Goal: Use online tool/utility: Utilize a website feature to perform a specific function

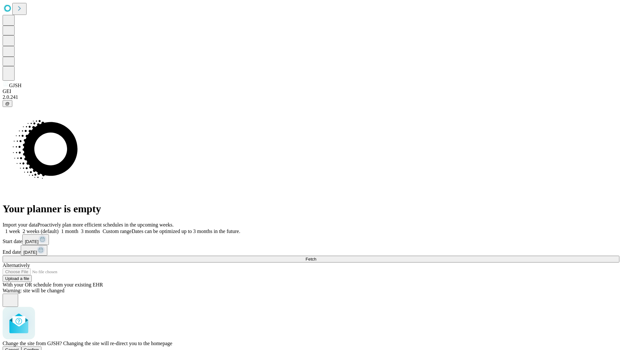
click at [39, 347] on span "Confirm" at bounding box center [31, 349] width 15 height 5
click at [20, 228] on label "1 week" at bounding box center [11, 231] width 17 height 6
click at [316, 256] on span "Fetch" at bounding box center [310, 258] width 11 height 5
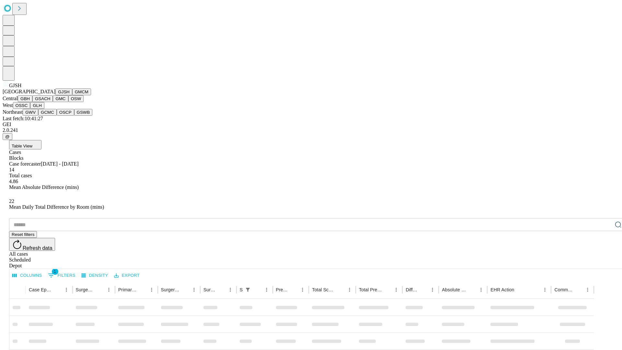
click at [72, 95] on button "GMCM" at bounding box center [81, 91] width 19 height 7
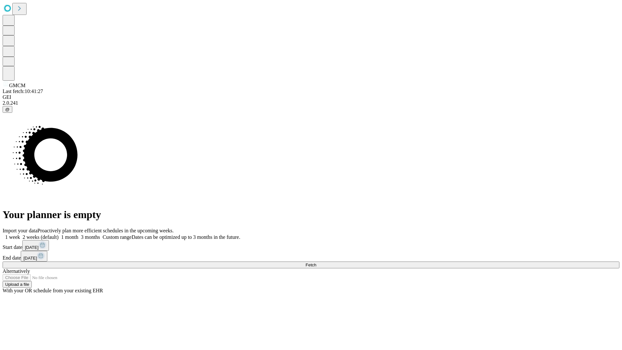
click at [20, 234] on label "1 week" at bounding box center [11, 237] width 17 height 6
click at [316, 262] on span "Fetch" at bounding box center [310, 264] width 11 height 5
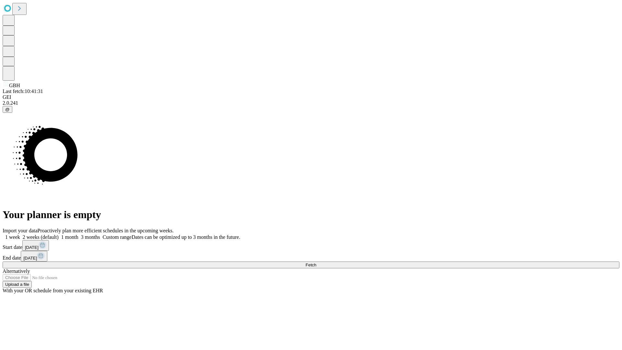
click at [20, 234] on label "1 week" at bounding box center [11, 237] width 17 height 6
click at [316, 262] on span "Fetch" at bounding box center [310, 264] width 11 height 5
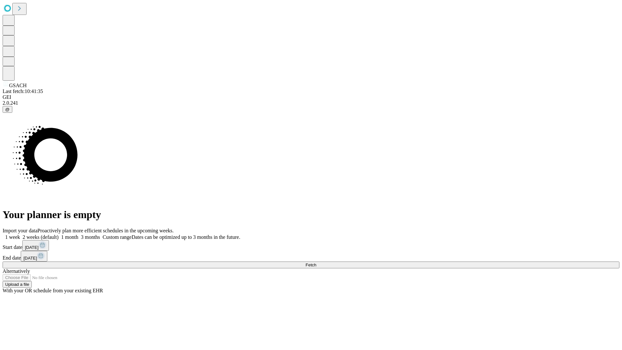
click at [20, 234] on label "1 week" at bounding box center [11, 237] width 17 height 6
click at [316, 262] on span "Fetch" at bounding box center [310, 264] width 11 height 5
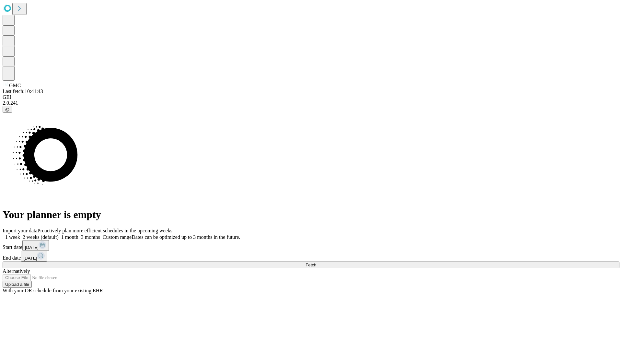
click at [316, 262] on span "Fetch" at bounding box center [310, 264] width 11 height 5
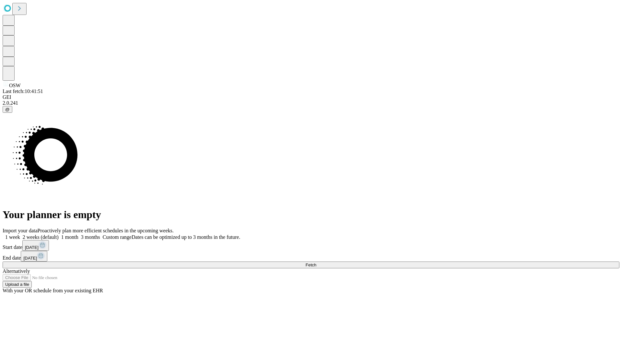
click at [20, 234] on label "1 week" at bounding box center [11, 237] width 17 height 6
click at [316, 262] on span "Fetch" at bounding box center [310, 264] width 11 height 5
click at [20, 234] on label "1 week" at bounding box center [11, 237] width 17 height 6
click at [316, 262] on span "Fetch" at bounding box center [310, 264] width 11 height 5
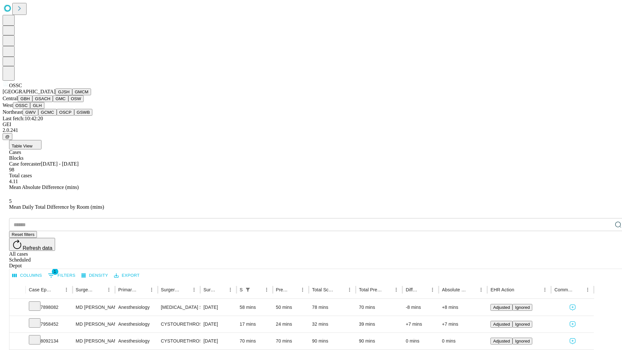
click at [44, 109] on button "GLH" at bounding box center [37, 105] width 14 height 7
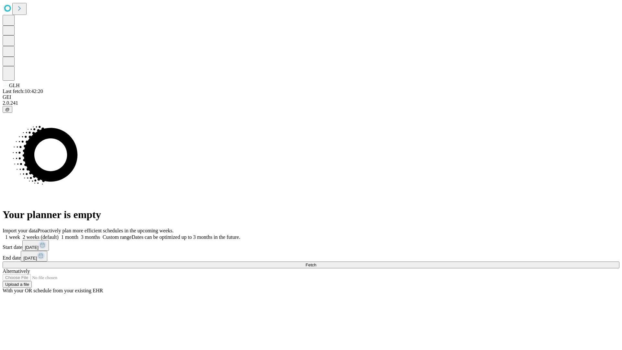
click at [20, 234] on label "1 week" at bounding box center [11, 237] width 17 height 6
click at [316, 262] on span "Fetch" at bounding box center [310, 264] width 11 height 5
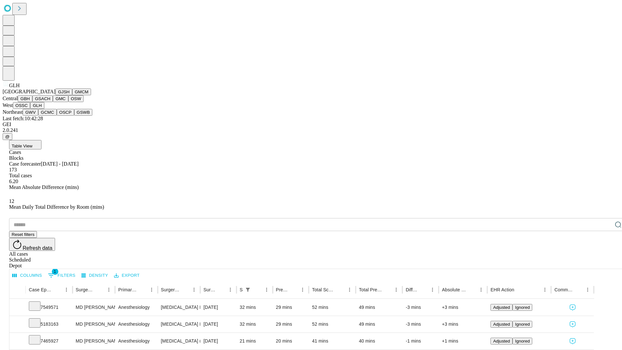
click at [38, 116] on button "GWV" at bounding box center [31, 112] width 16 height 7
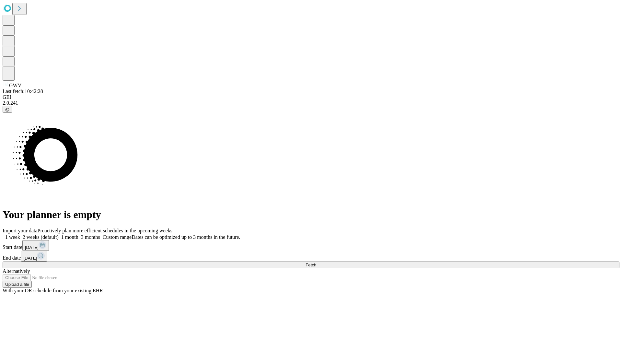
click at [20, 234] on label "1 week" at bounding box center [11, 237] width 17 height 6
click at [316, 262] on span "Fetch" at bounding box center [310, 264] width 11 height 5
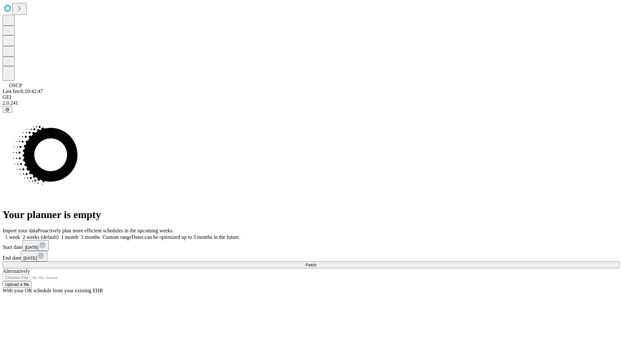
click at [20, 234] on label "1 week" at bounding box center [11, 237] width 17 height 6
click at [316, 262] on span "Fetch" at bounding box center [310, 264] width 11 height 5
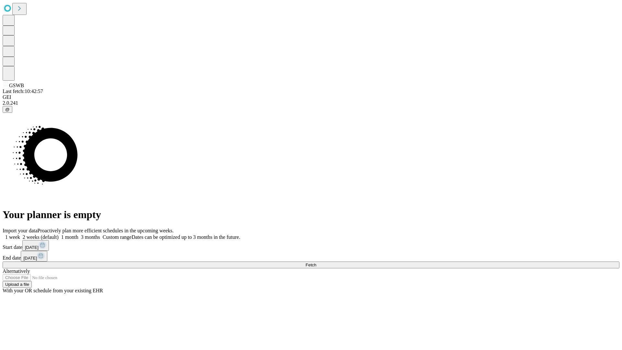
click at [20, 234] on label "1 week" at bounding box center [11, 237] width 17 height 6
click at [316, 262] on span "Fetch" at bounding box center [310, 264] width 11 height 5
